Goal: Check status: Check status

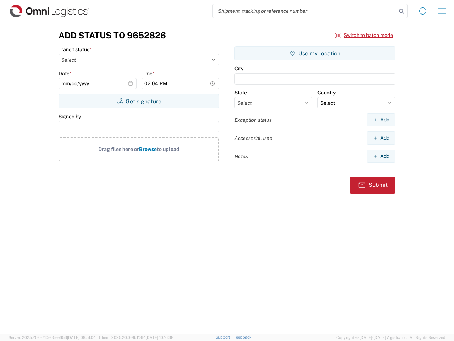
click at [305, 11] on input "search" at bounding box center [305, 10] width 184 height 13
click at [402, 11] on icon at bounding box center [402, 11] width 10 height 10
click at [423, 11] on icon at bounding box center [422, 10] width 11 height 11
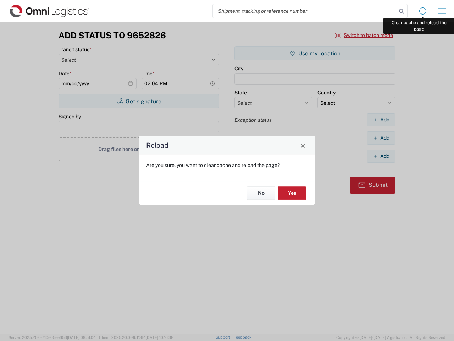
click at [442, 11] on div "Reload Are you sure, you want to clear cache and reload the page? No Yes" at bounding box center [227, 170] width 454 height 341
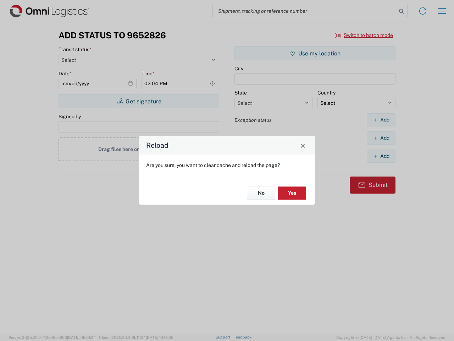
click at [364, 35] on div "Reload Are you sure, you want to clear cache and reload the page? No Yes" at bounding box center [227, 170] width 454 height 341
click at [139, 101] on div "Reload Are you sure, you want to clear cache and reload the page? No Yes" at bounding box center [227, 170] width 454 height 341
click at [315, 53] on div "Reload Are you sure, you want to clear cache and reload the page? No Yes" at bounding box center [227, 170] width 454 height 341
click at [381, 120] on div "Reload Are you sure, you want to clear cache and reload the page? No Yes" at bounding box center [227, 170] width 454 height 341
click at [381, 138] on div "Reload Are you sure, you want to clear cache and reload the page? No Yes" at bounding box center [227, 170] width 454 height 341
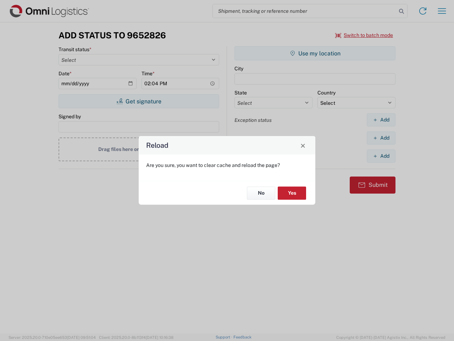
click at [381, 156] on div "Reload Are you sure, you want to clear cache and reload the page? No Yes" at bounding box center [227, 170] width 454 height 341
